Goal: Task Accomplishment & Management: Manage account settings

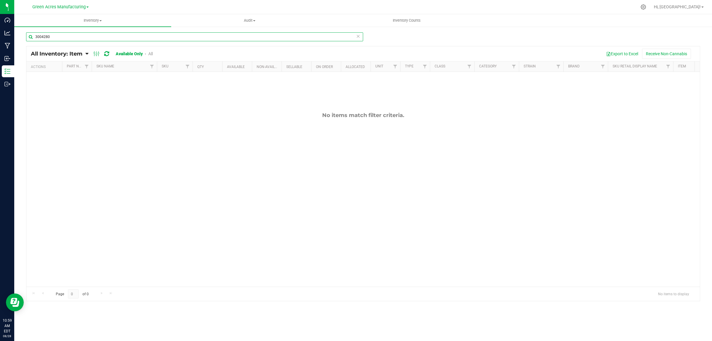
click at [66, 39] on input "3004280" at bounding box center [194, 36] width 337 height 9
drag, startPoint x: 45, startPoint y: 36, endPoint x: 49, endPoint y: 36, distance: 3.9
click at [45, 36] on input "3004486" at bounding box center [194, 36] width 337 height 9
click at [48, 36] on input "3004486" at bounding box center [194, 36] width 337 height 9
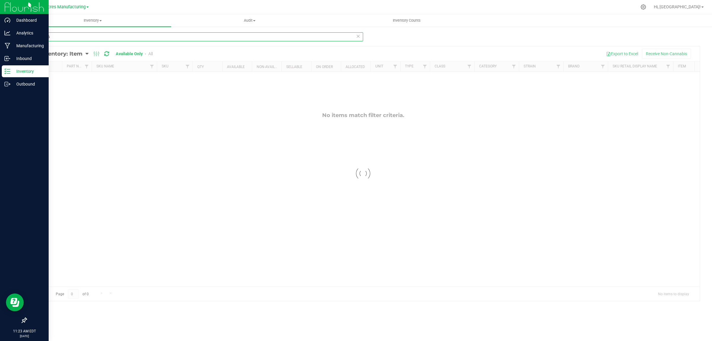
type input "3004456"
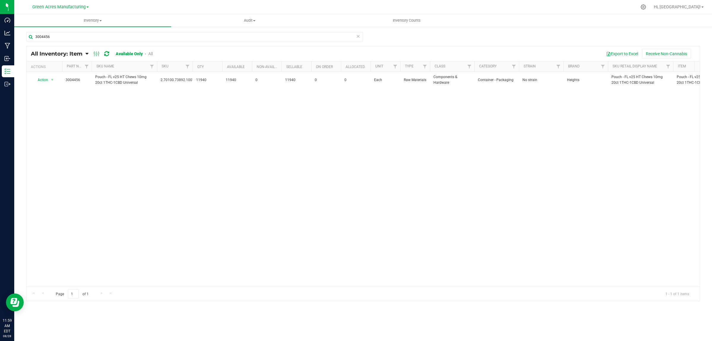
click at [39, 88] on div "Action Action Adjust qty Edit lot numbers Global inventory Locate inventory Pri…" at bounding box center [363, 179] width 674 height 215
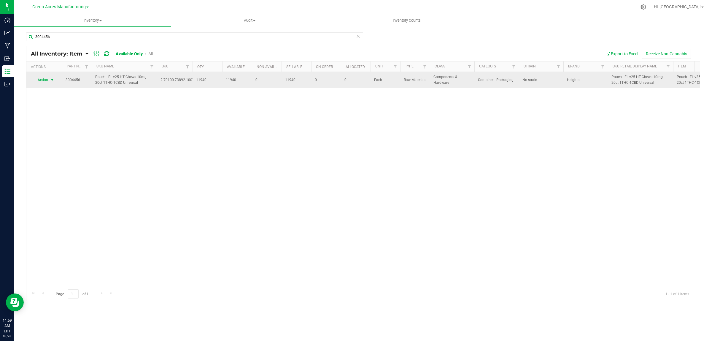
click at [42, 82] on span "Action" at bounding box center [40, 80] width 16 height 8
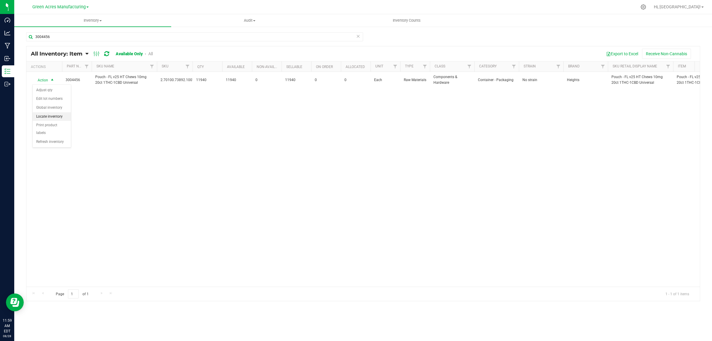
click at [53, 117] on li "Locate inventory" at bounding box center [52, 116] width 38 height 9
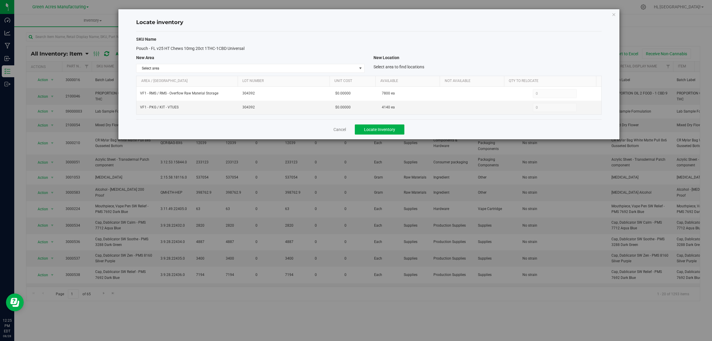
click at [94, 83] on div "Locate inventory SKU Name Pouch - FL v25 HT Chews 10mg 20ct 1THC-1CBD Universal…" at bounding box center [358, 170] width 717 height 341
click at [339, 129] on link "Cancel" at bounding box center [340, 129] width 12 height 6
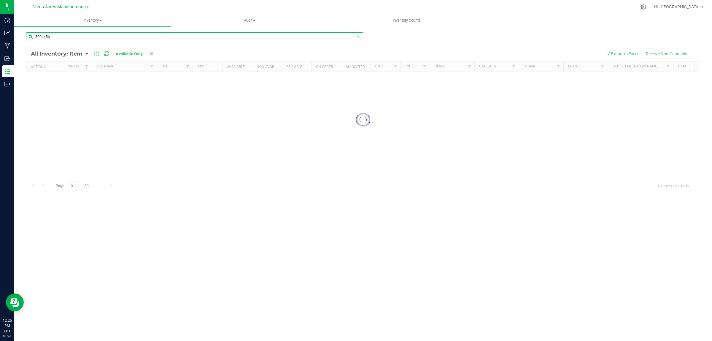
click at [67, 36] on input "3004456" at bounding box center [194, 36] width 337 height 9
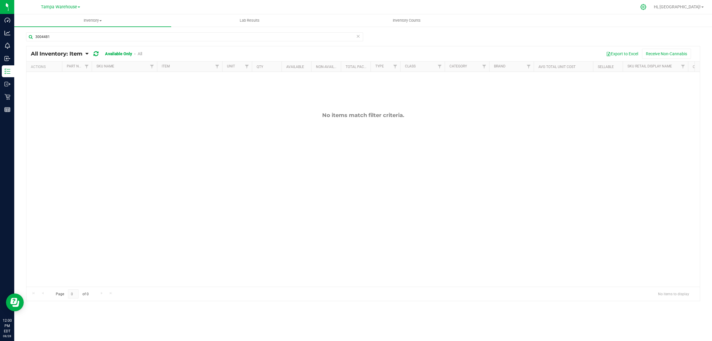
click at [646, 9] on icon at bounding box center [644, 7] width 6 height 6
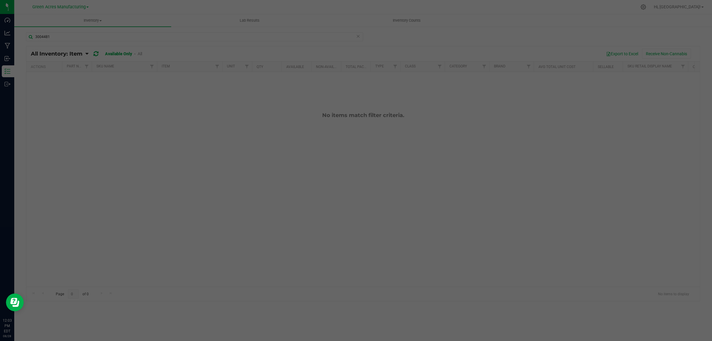
click at [115, 13] on div at bounding box center [356, 170] width 712 height 341
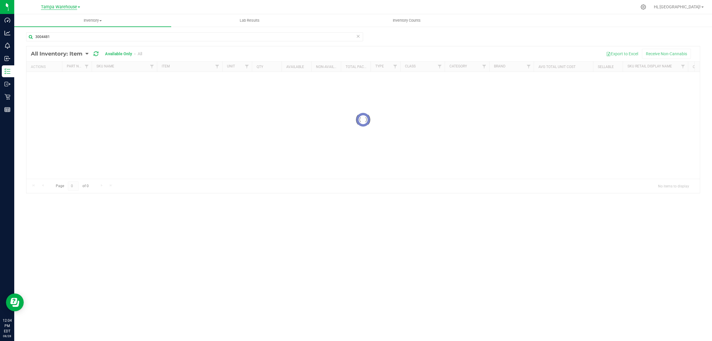
click at [57, 7] on span "Tampa Warehouse" at bounding box center [59, 6] width 36 height 5
click at [53, 29] on link "Green Acres Manufacturing" at bounding box center [60, 29] width 87 height 8
click at [647, 9] on icon at bounding box center [643, 7] width 6 height 6
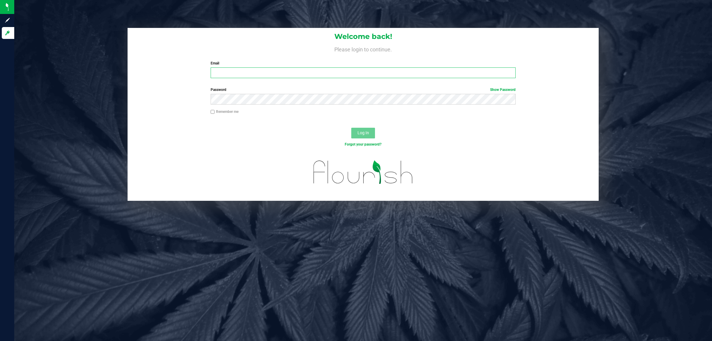
click at [226, 76] on input "Email" at bounding box center [363, 72] width 305 height 11
type input "[EMAIL_ADDRESS][DOMAIN_NAME]"
click at [351, 128] on button "Log In" at bounding box center [363, 133] width 24 height 11
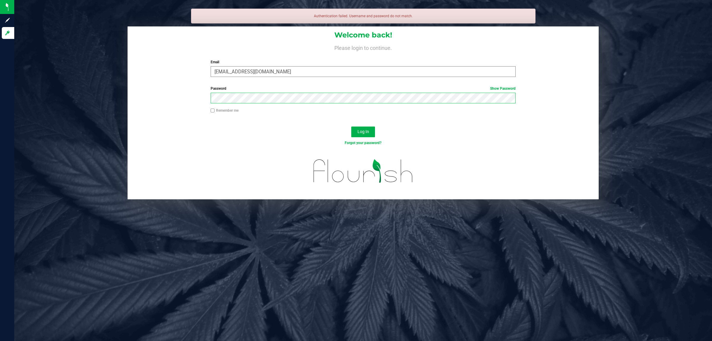
click at [351, 126] on button "Log In" at bounding box center [363, 131] width 24 height 11
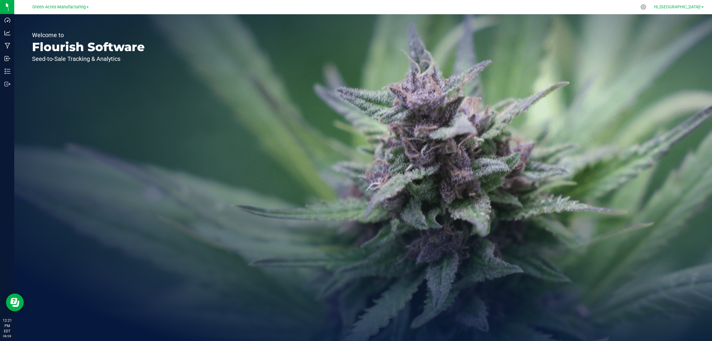
click at [697, 5] on span "Hi, [GEOGRAPHIC_DATA]!" at bounding box center [677, 6] width 47 height 5
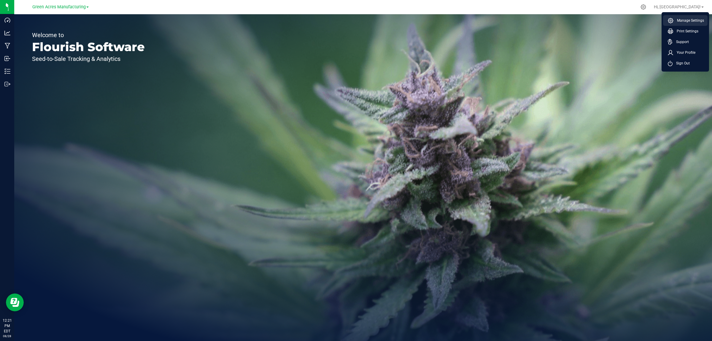
click at [689, 18] on span "Manage Settings" at bounding box center [689, 21] width 31 height 6
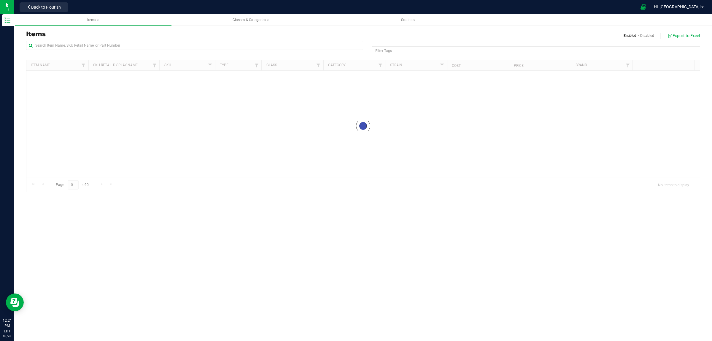
click at [695, 7] on span "Hi, [GEOGRAPHIC_DATA]!" at bounding box center [677, 6] width 47 height 5
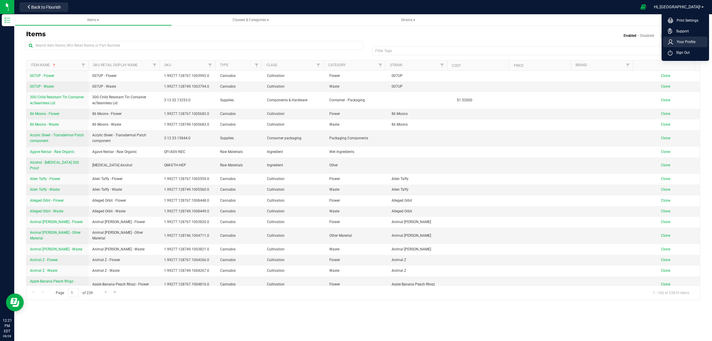
click at [684, 42] on span "Your Profile" at bounding box center [684, 42] width 22 height 6
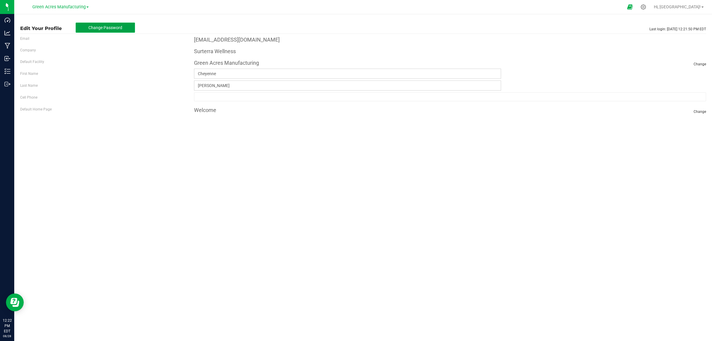
click at [98, 23] on button "Change Password" at bounding box center [105, 28] width 59 height 10
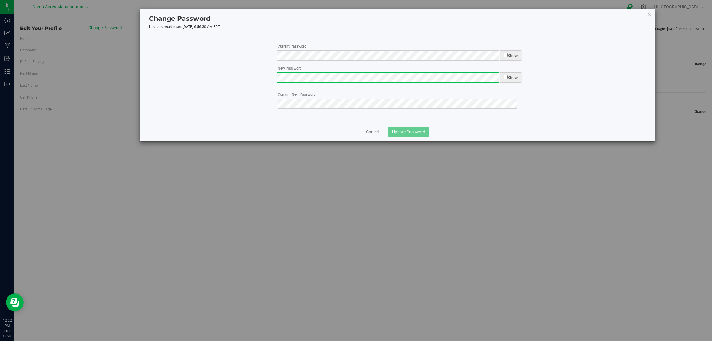
click at [385, 96] on div "Current Password Show New Password Show Required One lowercase character" at bounding box center [398, 78] width 507 height 88
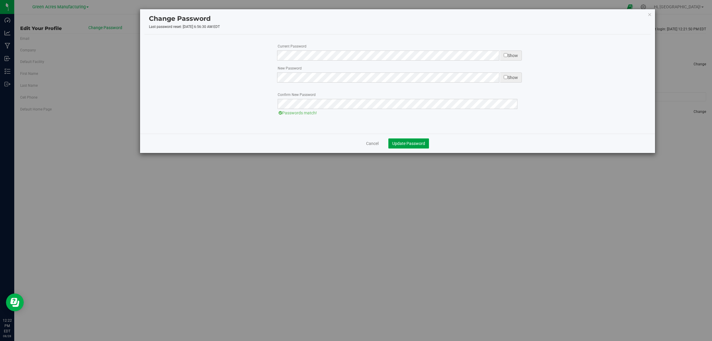
click at [419, 142] on span "Update Password" at bounding box center [408, 143] width 33 height 5
type input "[PHONE_NUMBER]"
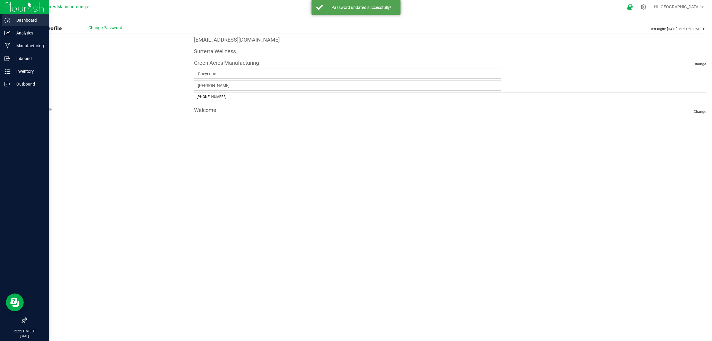
click at [5, 20] on icon at bounding box center [7, 20] width 6 height 5
